Goal: Information Seeking & Learning: Learn about a topic

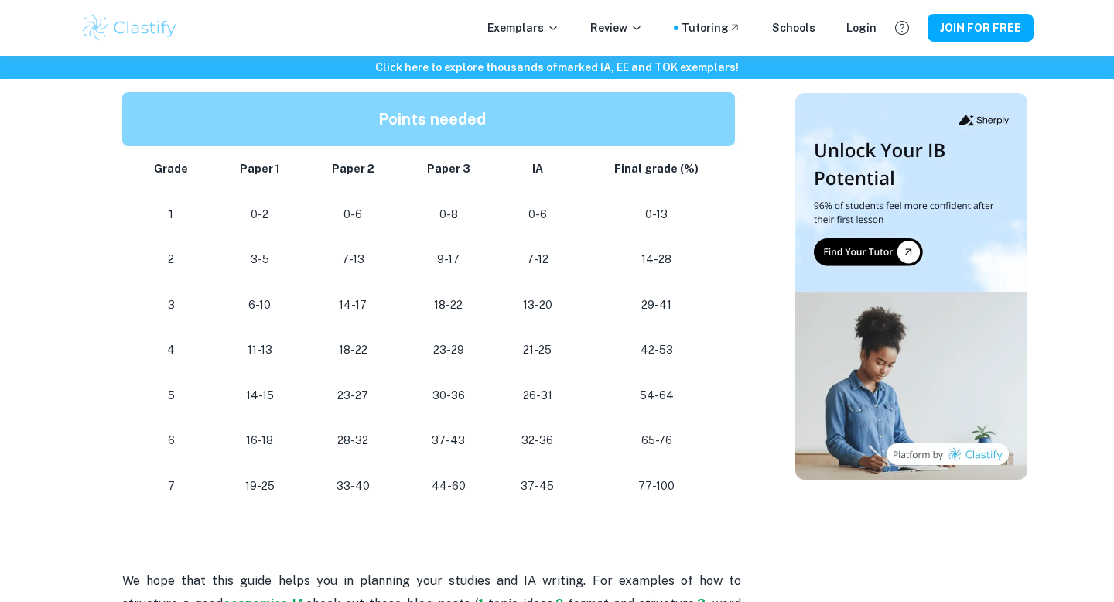
scroll to position [1361, 0]
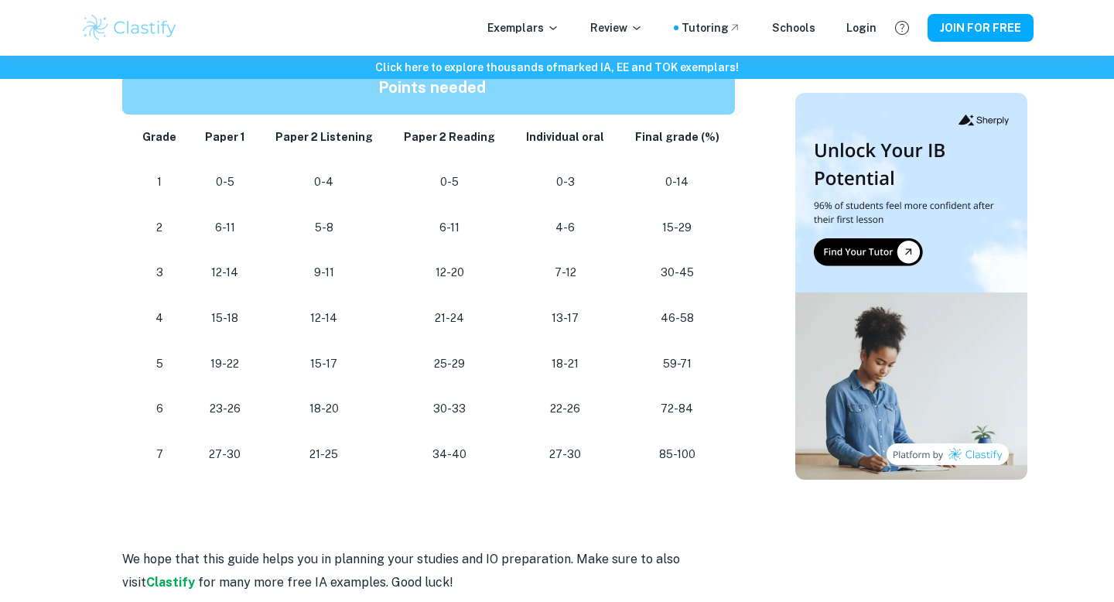
scroll to position [1415, 0]
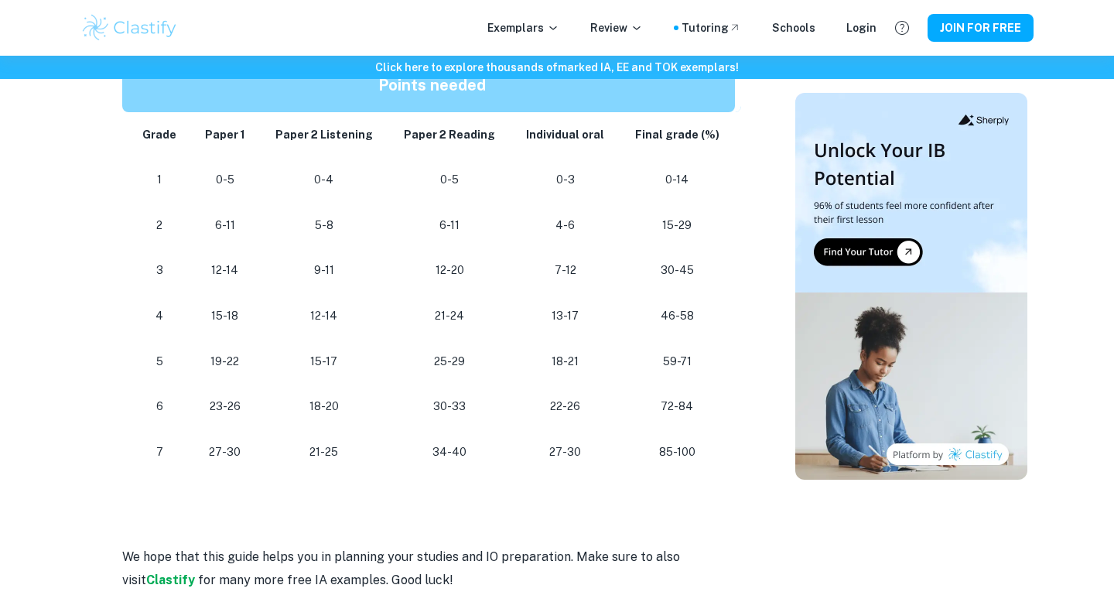
click at [234, 402] on p "23-26" at bounding box center [225, 406] width 44 height 21
click at [554, 406] on p "22-26" at bounding box center [565, 406] width 84 height 21
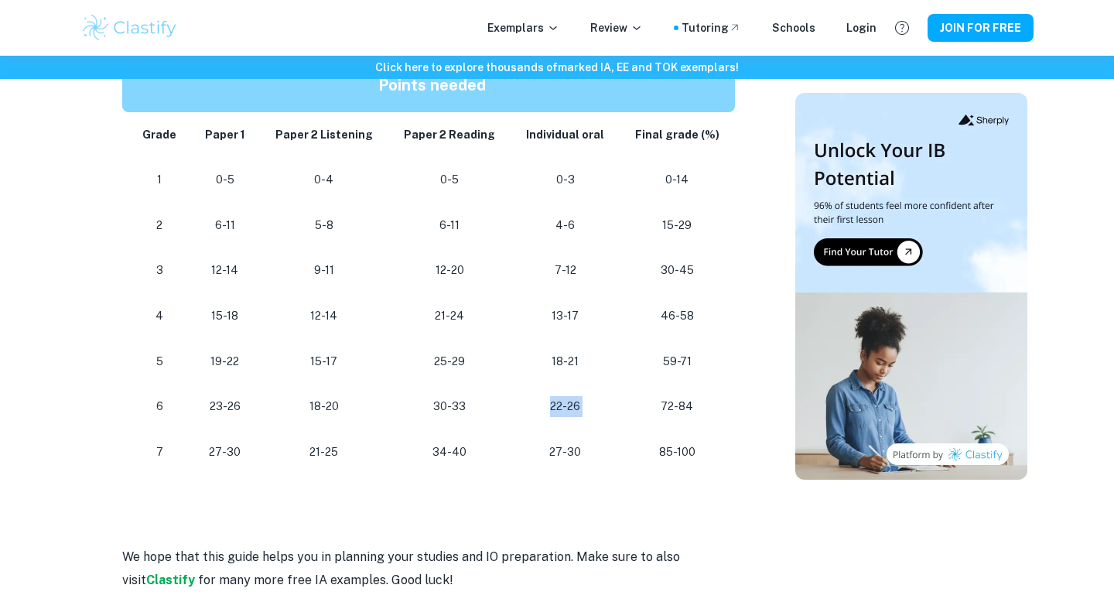
click at [554, 406] on p "22-26" at bounding box center [565, 406] width 84 height 21
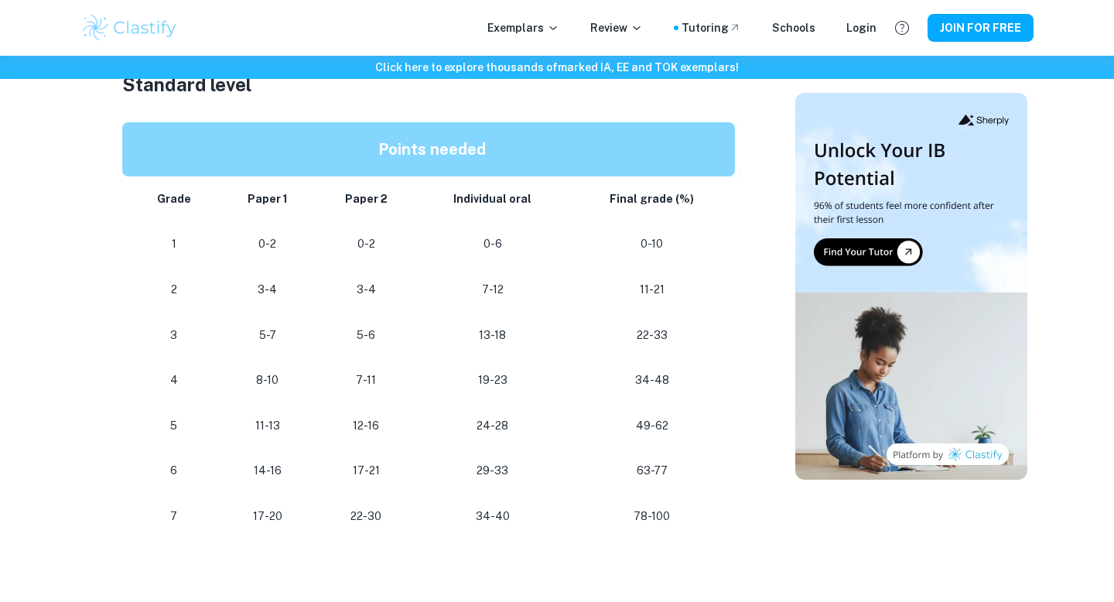
scroll to position [925, 0]
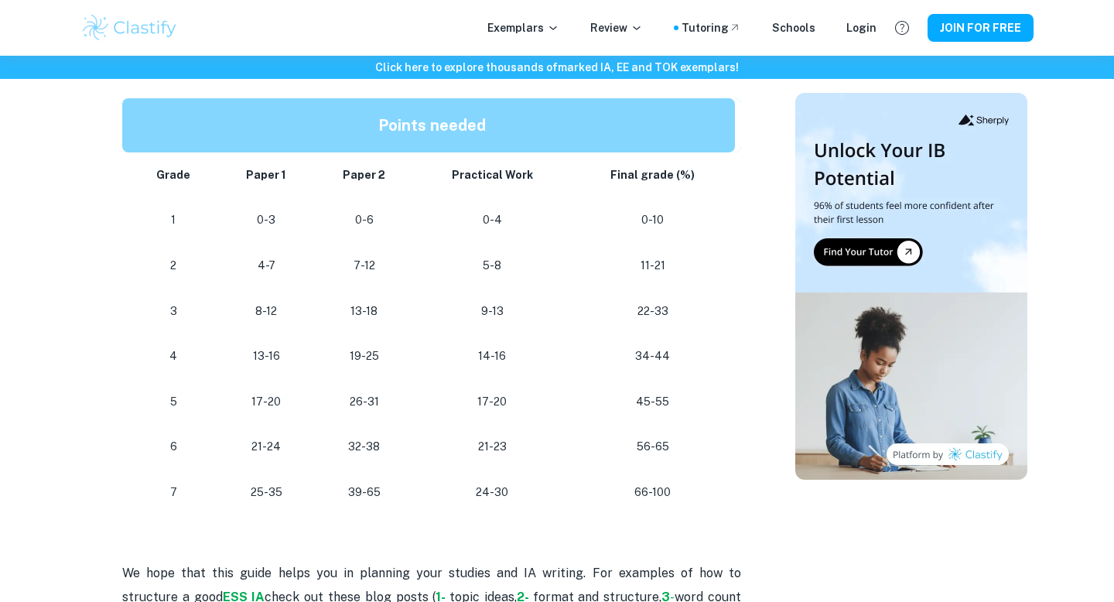
scroll to position [842, 0]
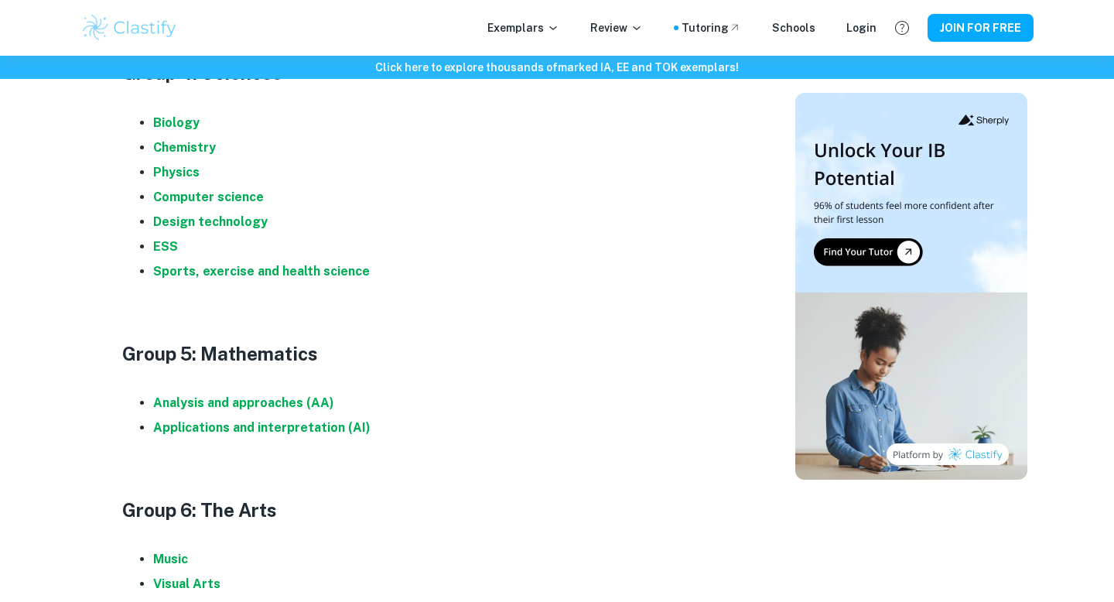
scroll to position [1689, 0]
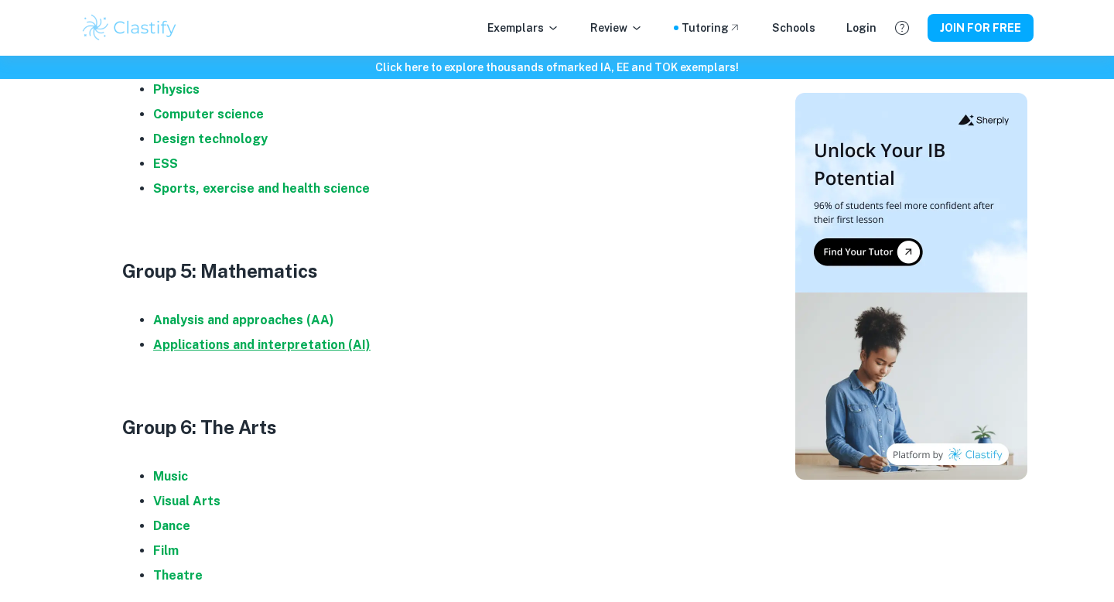
click at [268, 343] on strong "Applications and interpretation (AI)" at bounding box center [261, 344] width 217 height 15
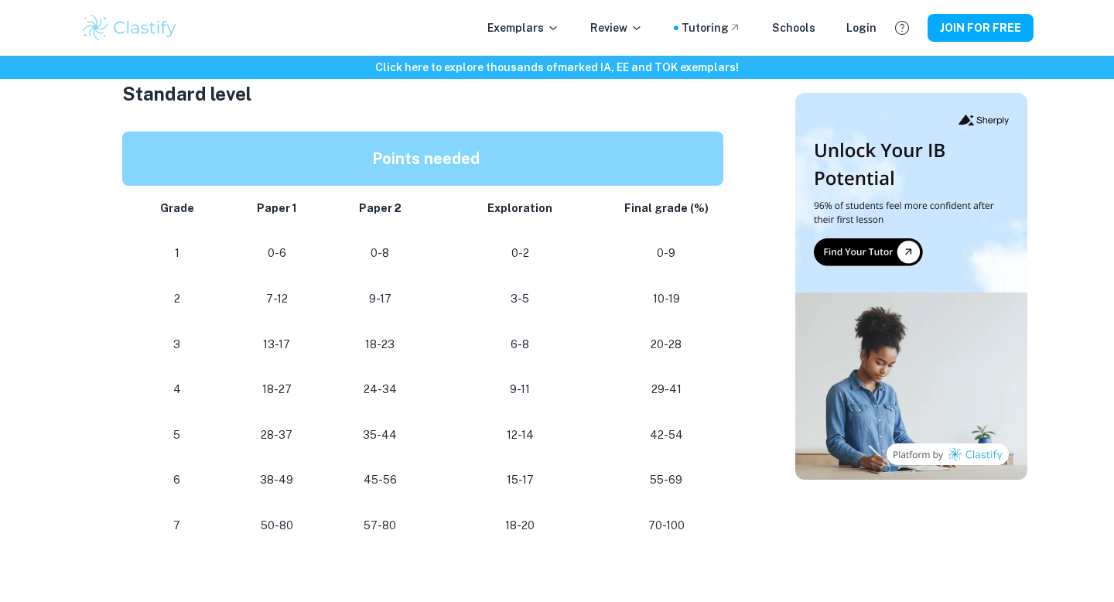
scroll to position [802, 0]
